Goal: Task Accomplishment & Management: Use online tool/utility

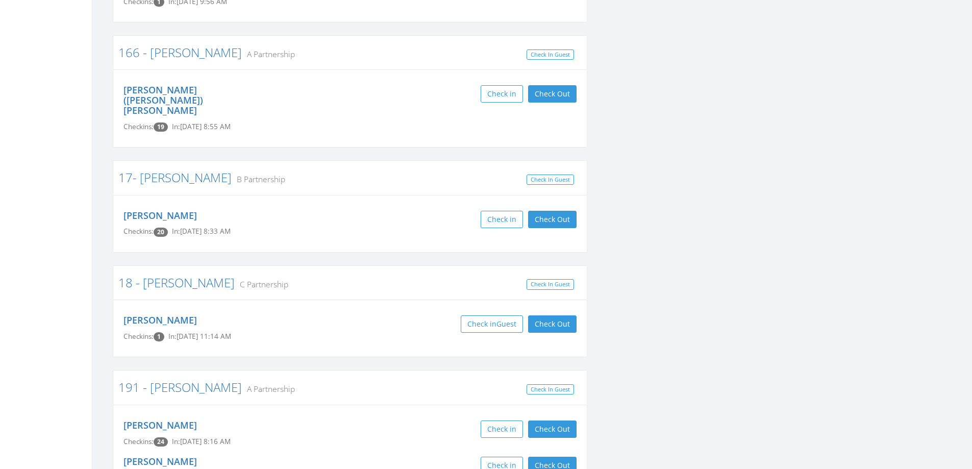
scroll to position [714, 0]
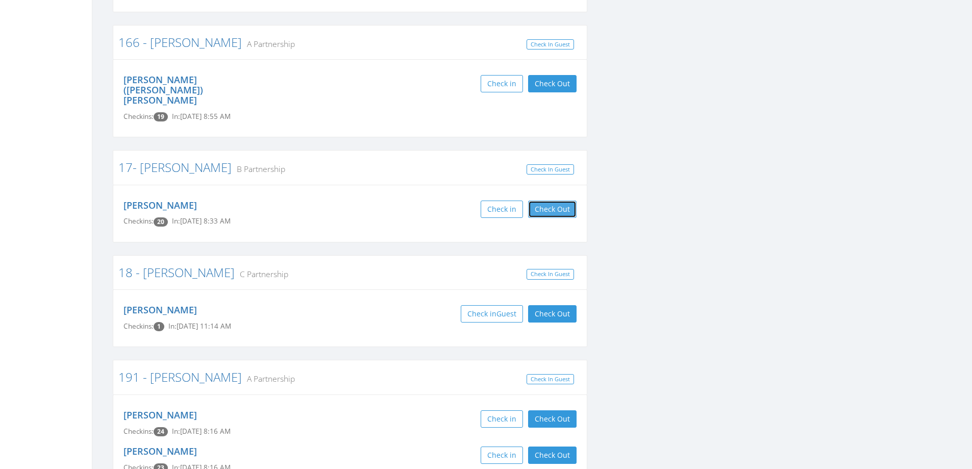
click at [570, 201] on button "Check Out" at bounding box center [552, 209] width 48 height 17
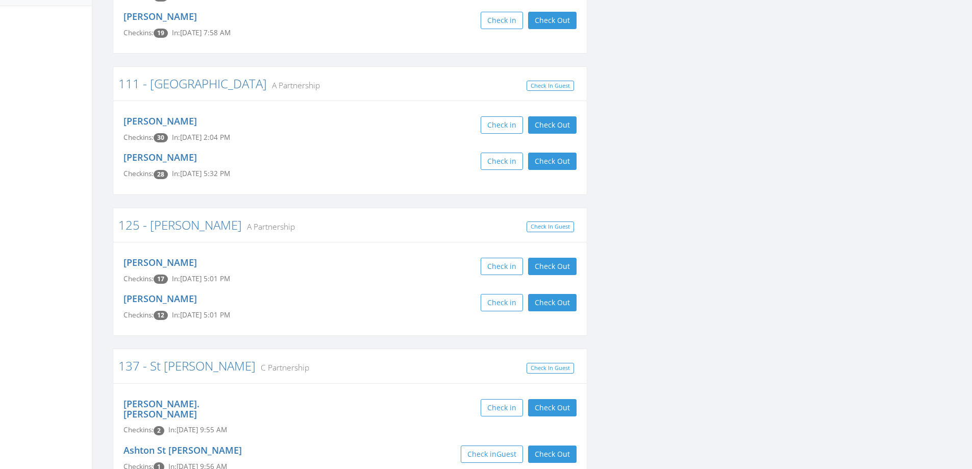
scroll to position [51, 0]
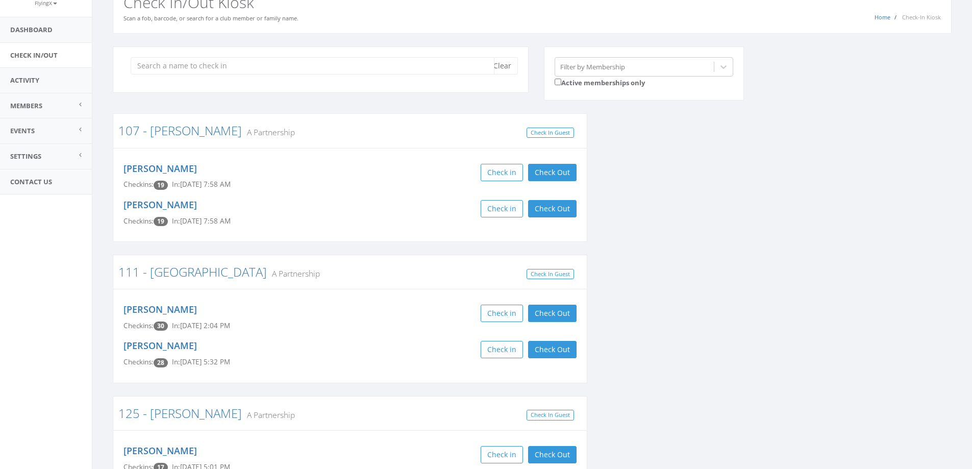
click at [300, 58] on input "search" at bounding box center [313, 65] width 364 height 17
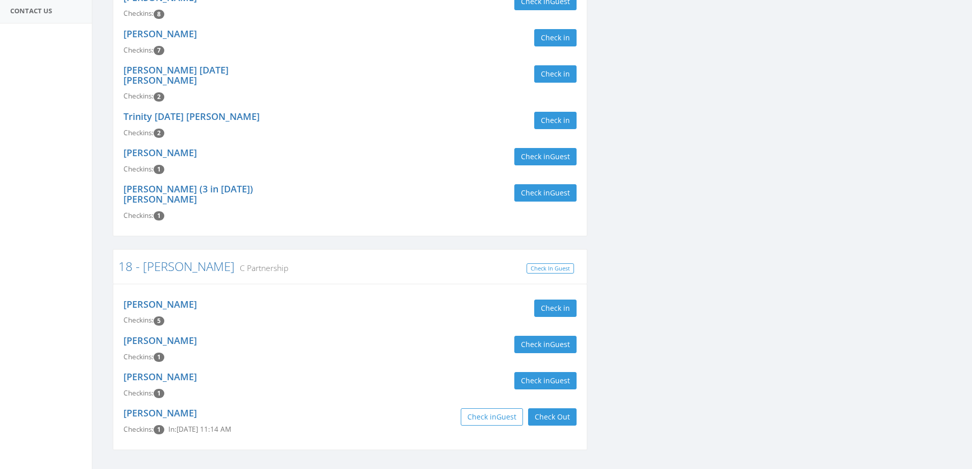
scroll to position [229, 0]
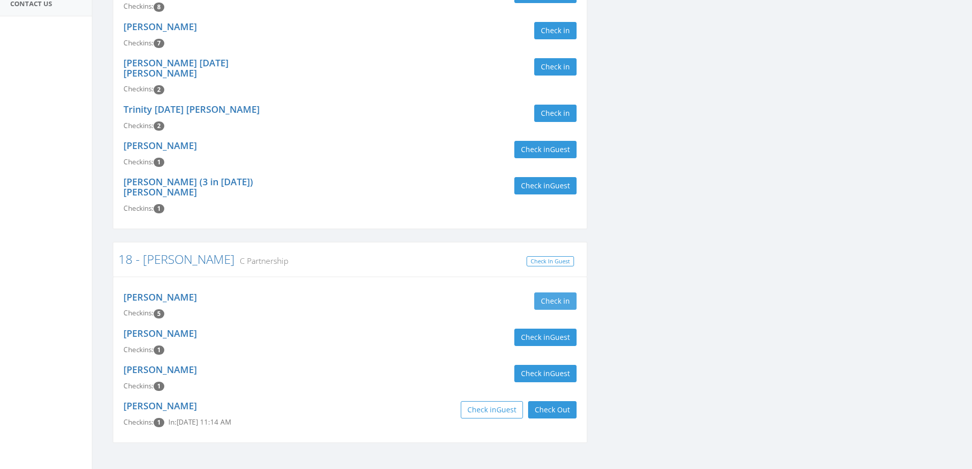
type input "[PERSON_NAME]"
click at [548, 292] on button "Check in" at bounding box center [555, 300] width 42 height 17
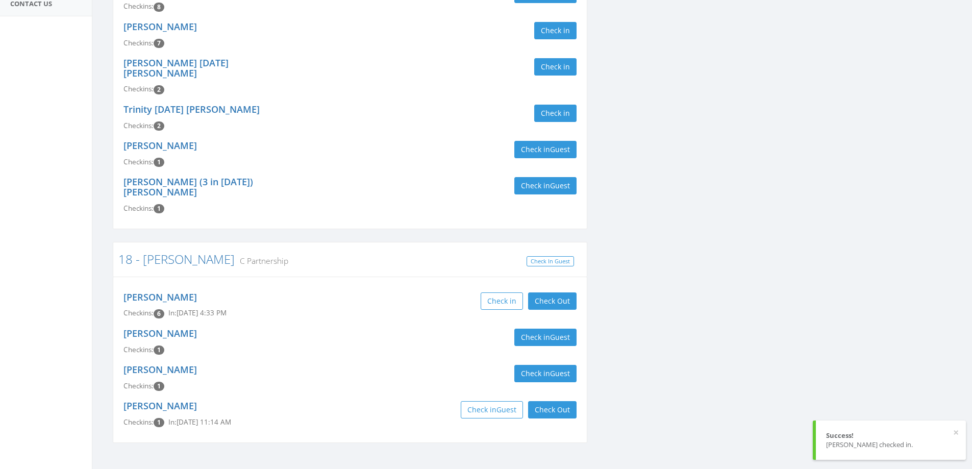
click at [349, 287] on div "[PERSON_NAME] Checkins: 6 In: [DATE] 4:33 PM Check in Check Out Check Out" at bounding box center [350, 305] width 469 height 36
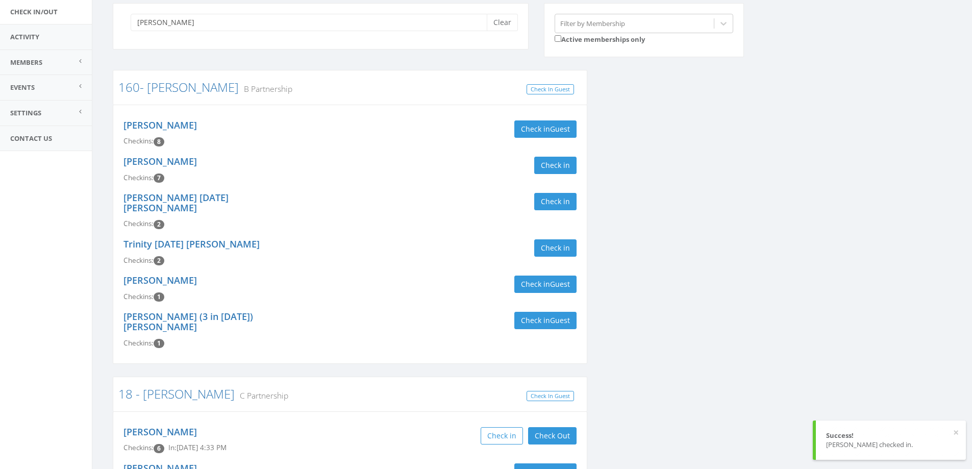
scroll to position [0, 0]
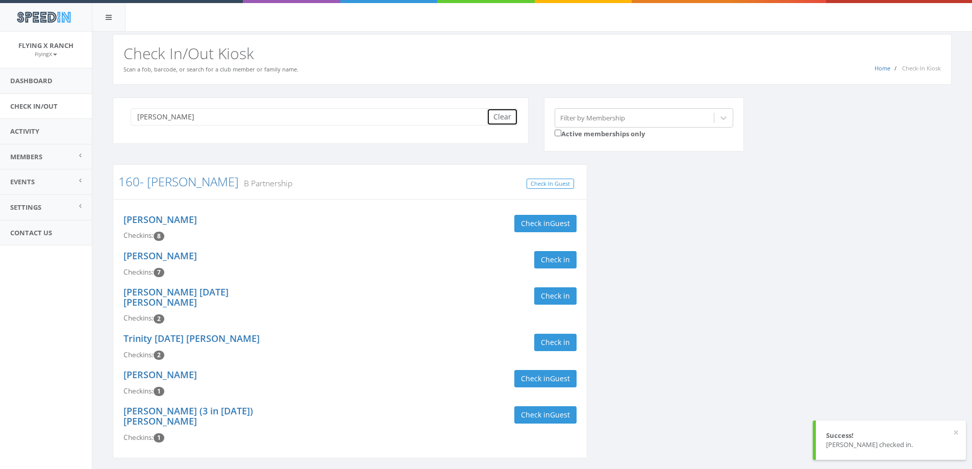
click at [501, 118] on button "Clear" at bounding box center [502, 116] width 31 height 17
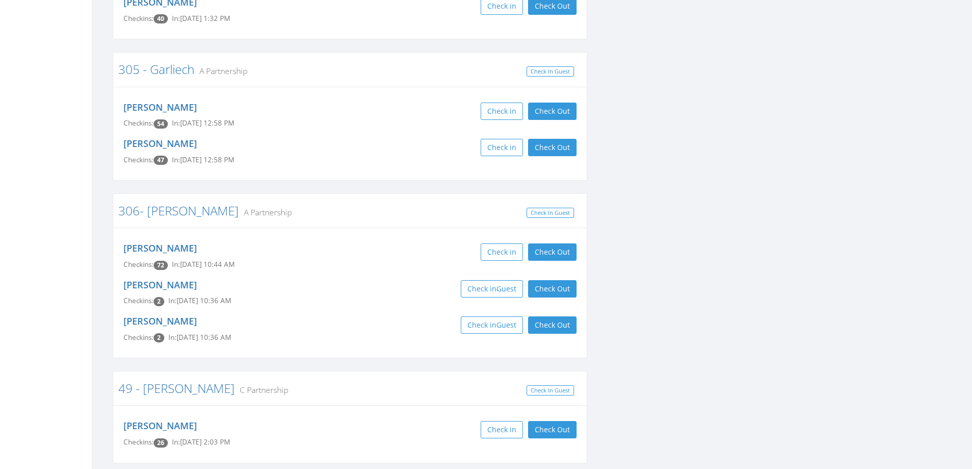
scroll to position [2168, 0]
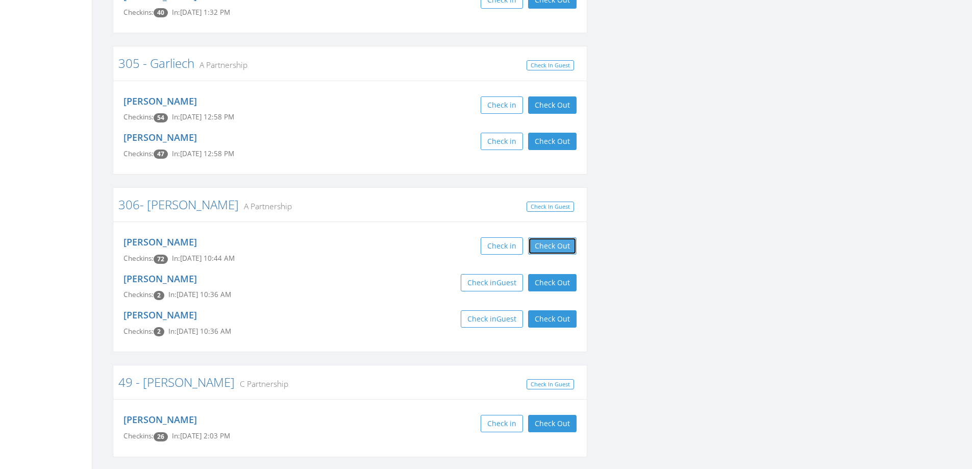
click at [540, 237] on button "Check Out" at bounding box center [552, 245] width 48 height 17
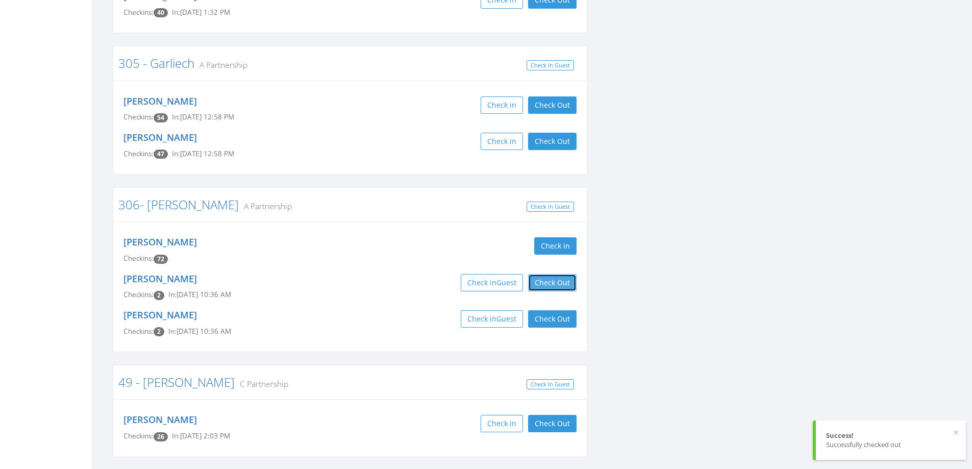
click at [548, 274] on button "Check Out" at bounding box center [552, 282] width 48 height 17
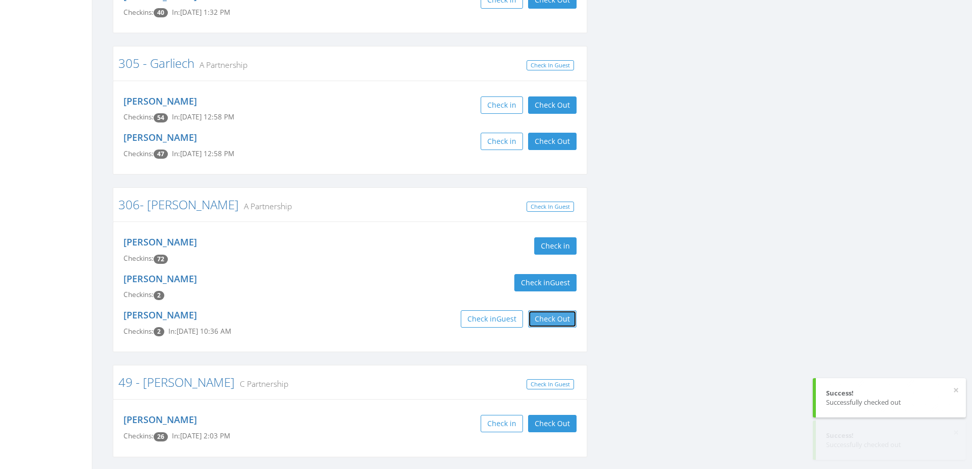
click at [548, 310] on button "Check Out" at bounding box center [552, 318] width 48 height 17
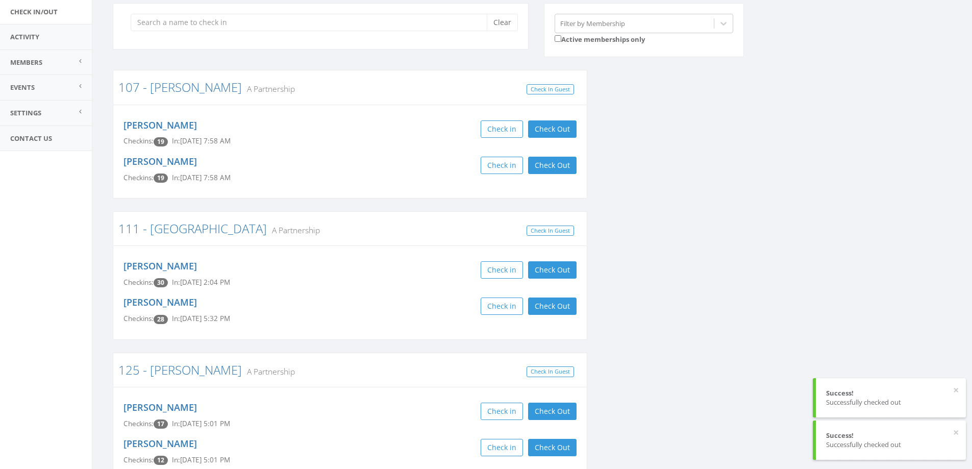
scroll to position [0, 0]
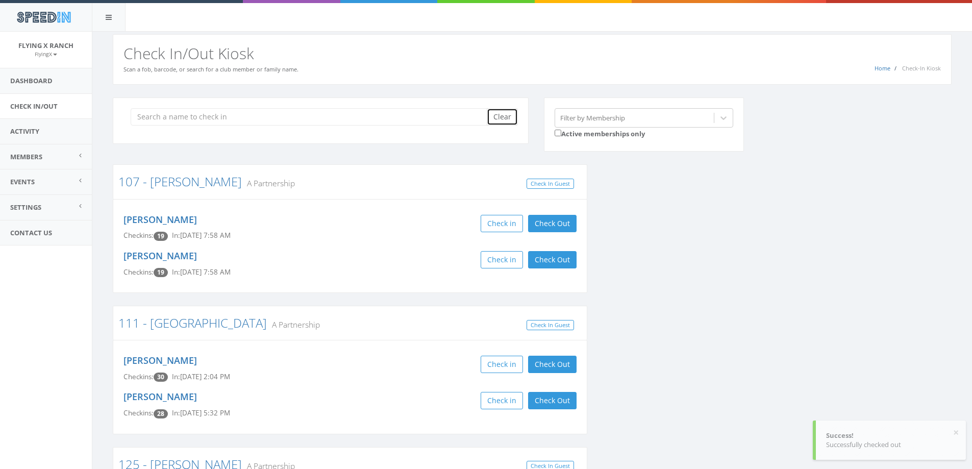
click at [509, 118] on button "Clear" at bounding box center [502, 116] width 31 height 17
